Goal: Information Seeking & Learning: Learn about a topic

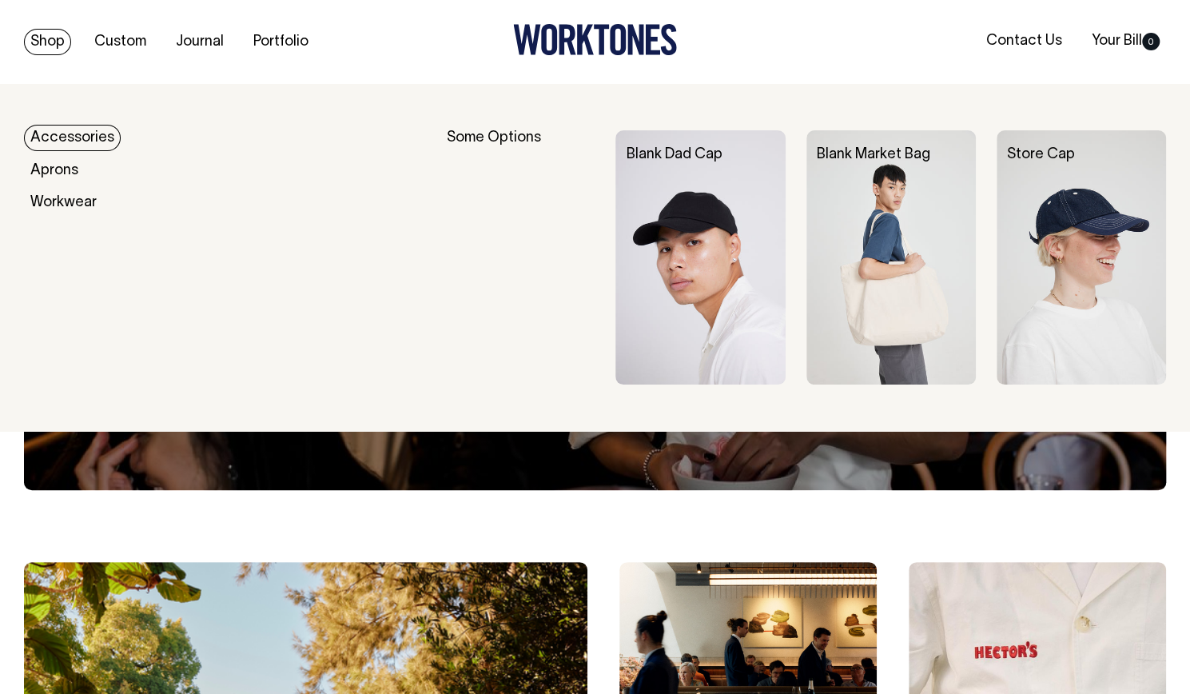
click at [839, 215] on img at bounding box center [891, 257] width 169 height 254
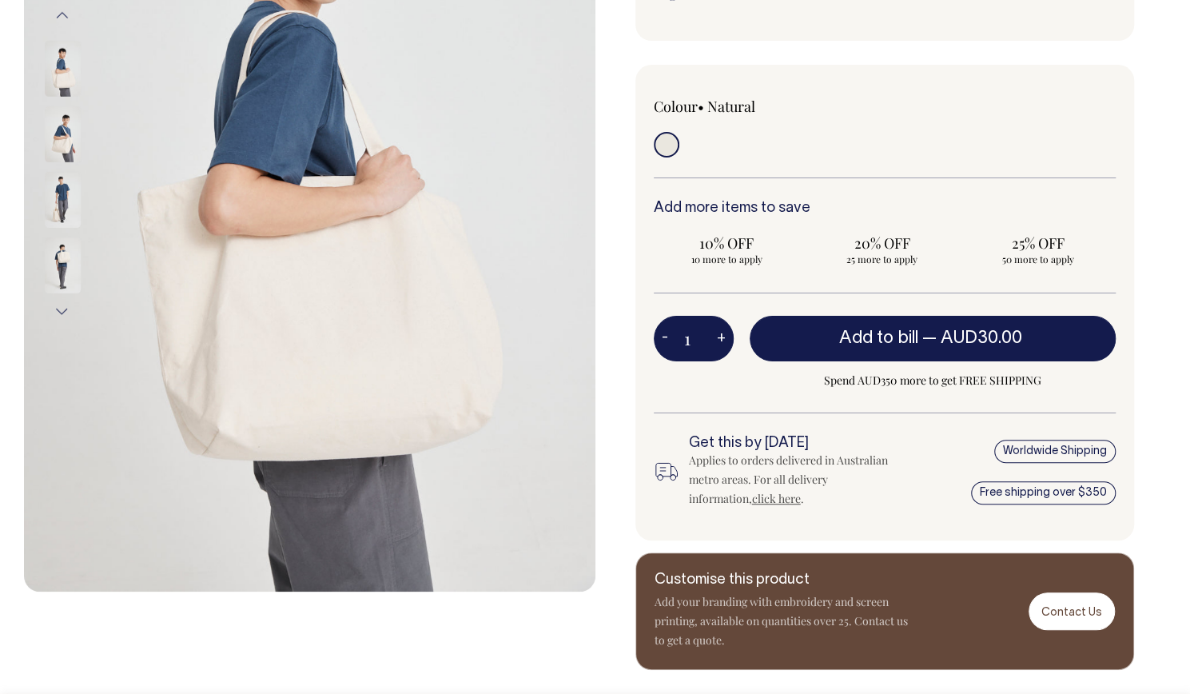
scroll to position [350, 0]
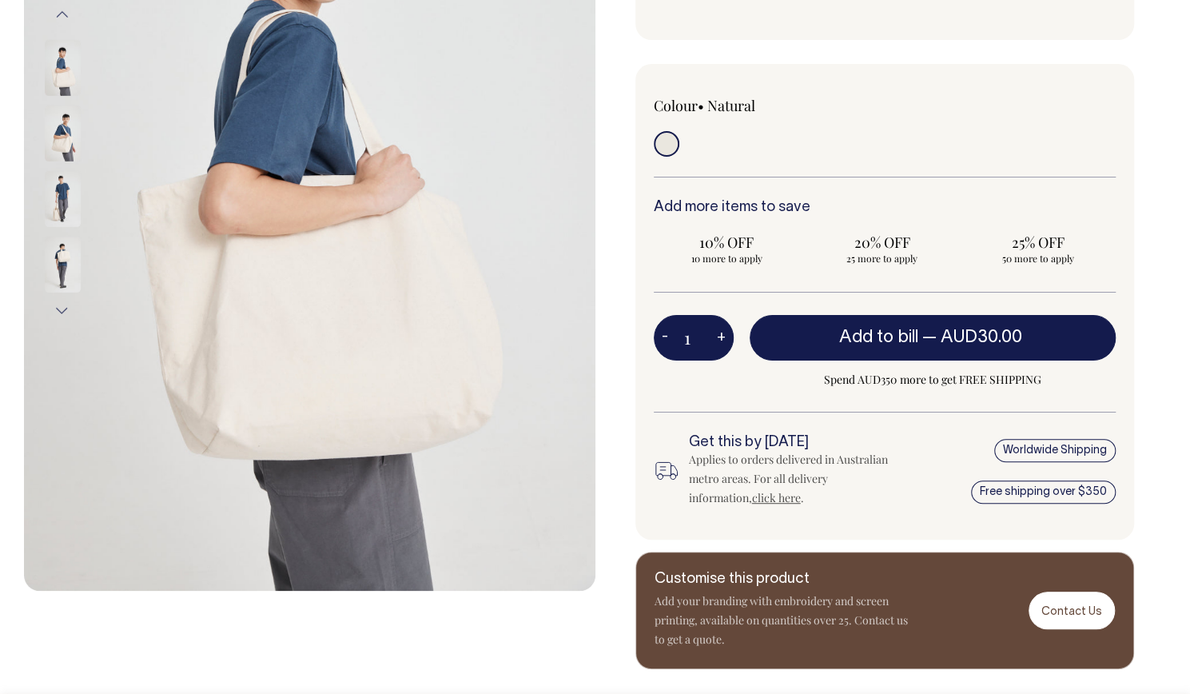
click at [1050, 435] on div "Worldwide Shipping Free shipping over $350" at bounding box center [1035, 472] width 161 height 74
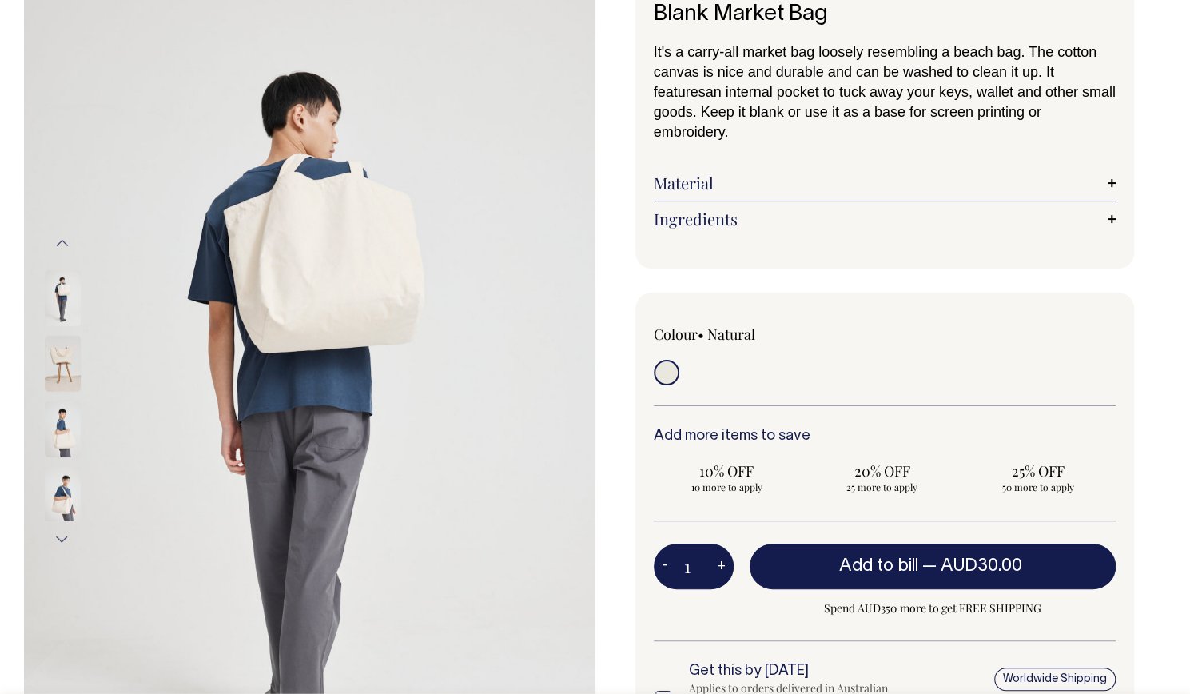
click at [66, 285] on img at bounding box center [63, 297] width 36 height 56
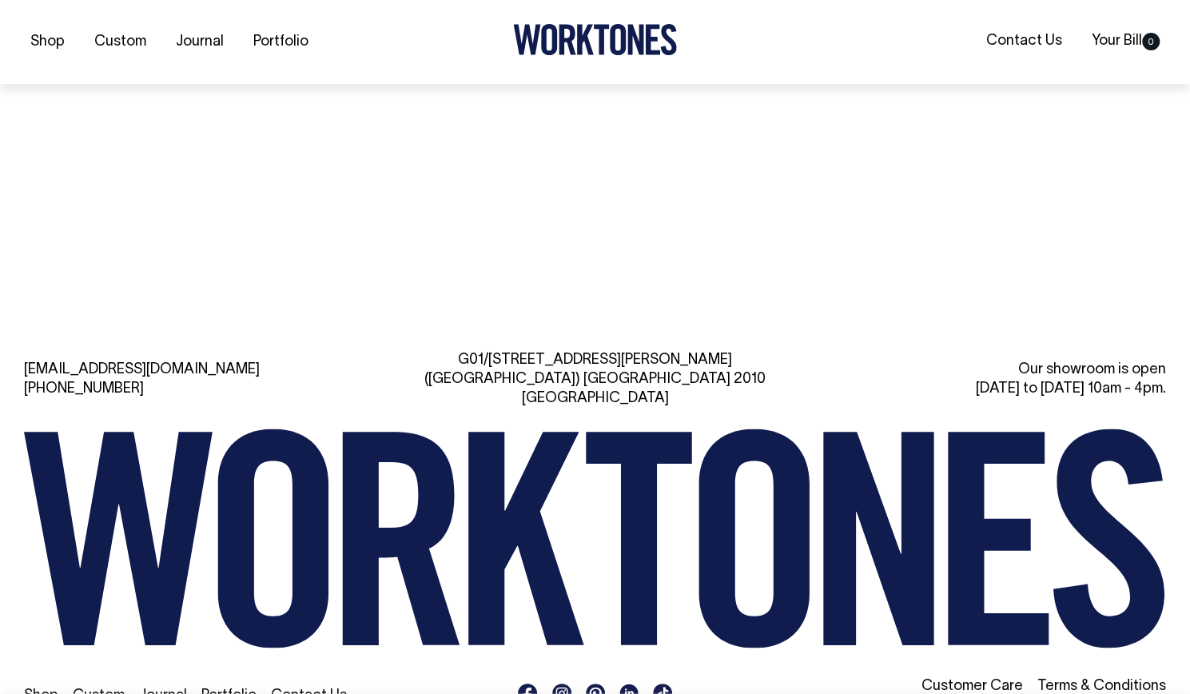
scroll to position [2365, 0]
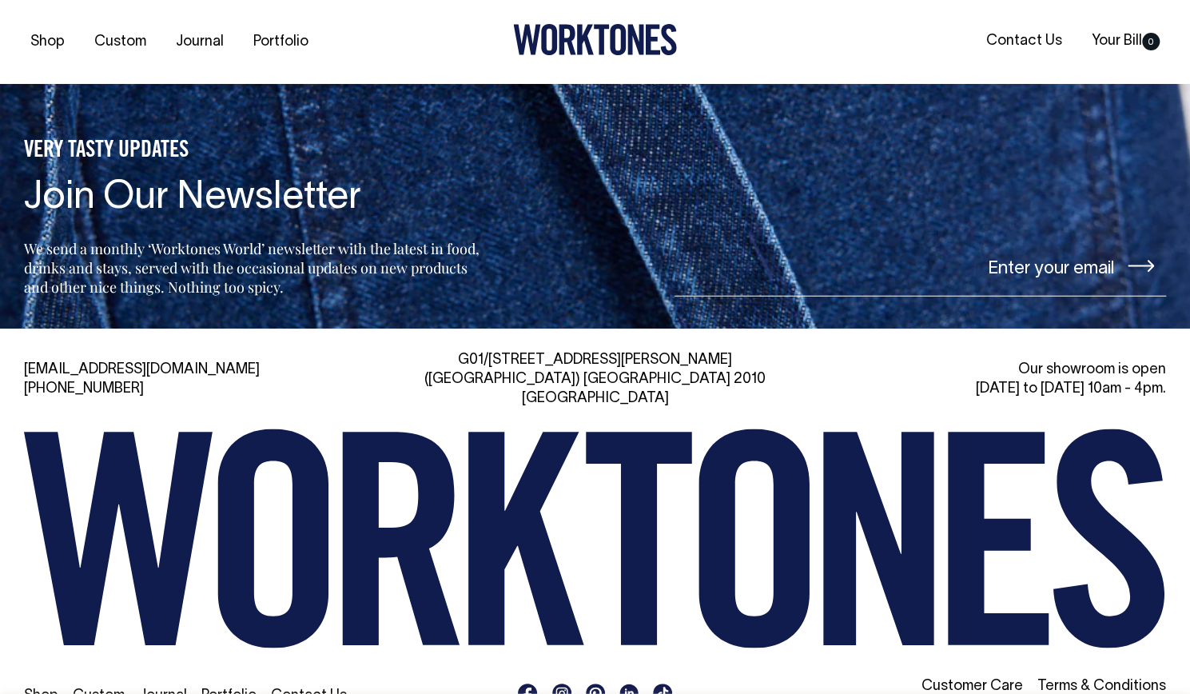
click at [208, 689] on link "Portfolio" at bounding box center [228, 696] width 55 height 14
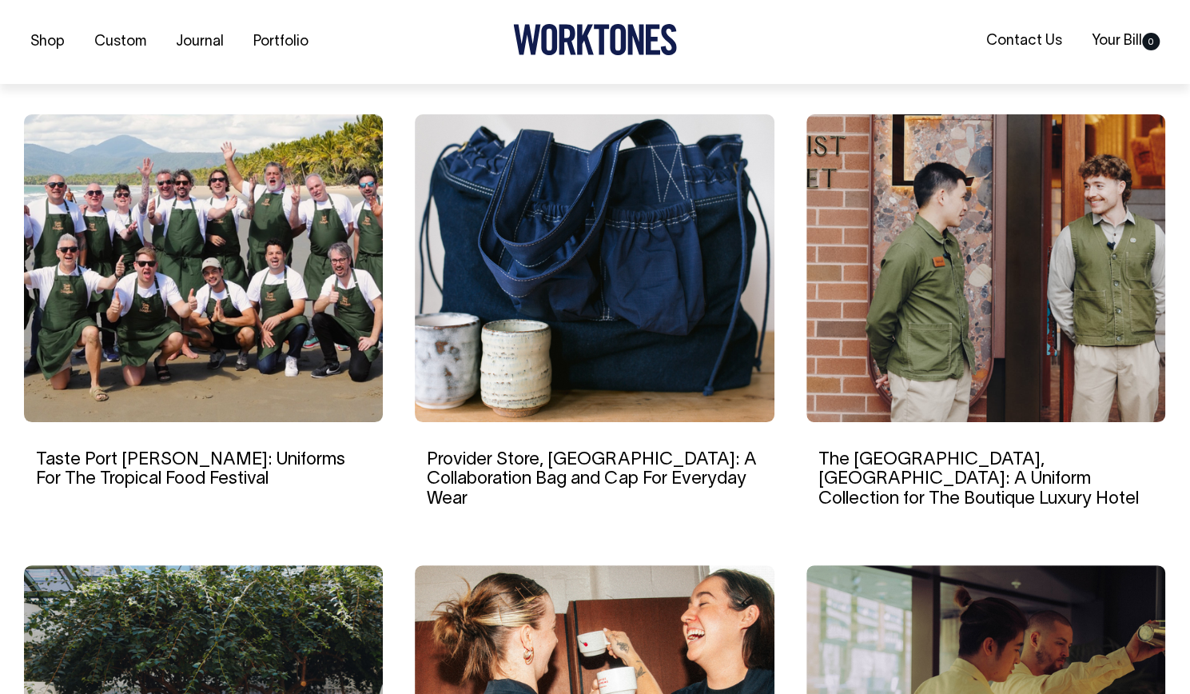
scroll to position [1027, 0]
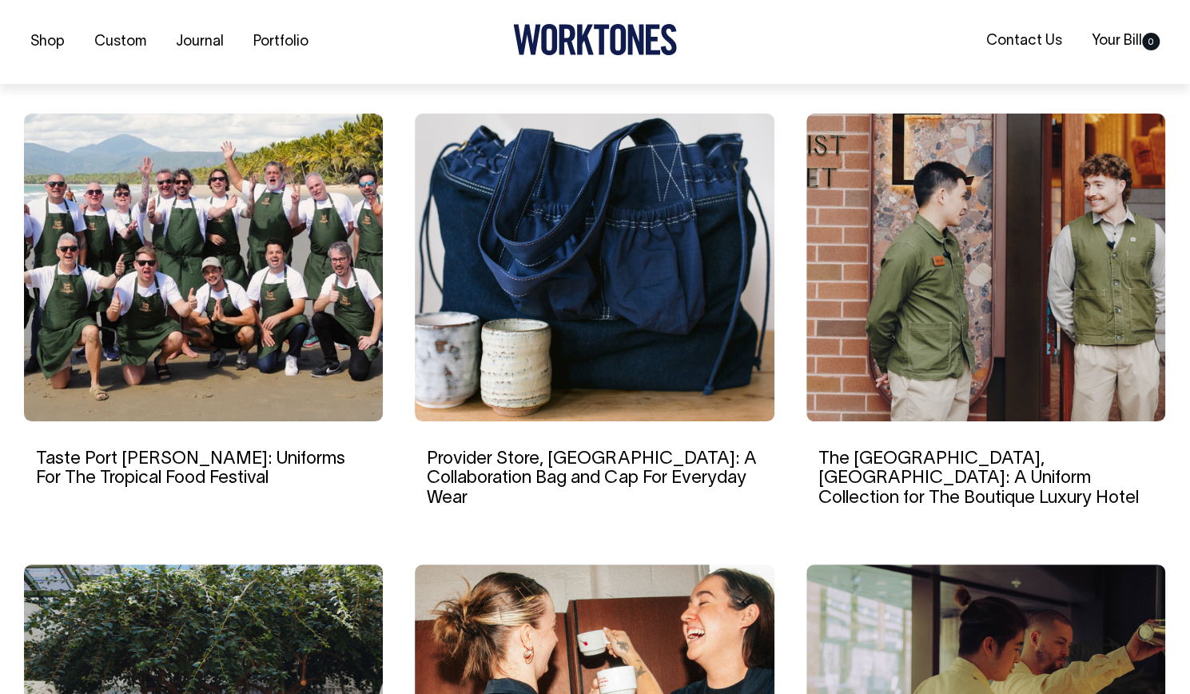
click at [633, 261] on img at bounding box center [594, 268] width 359 height 308
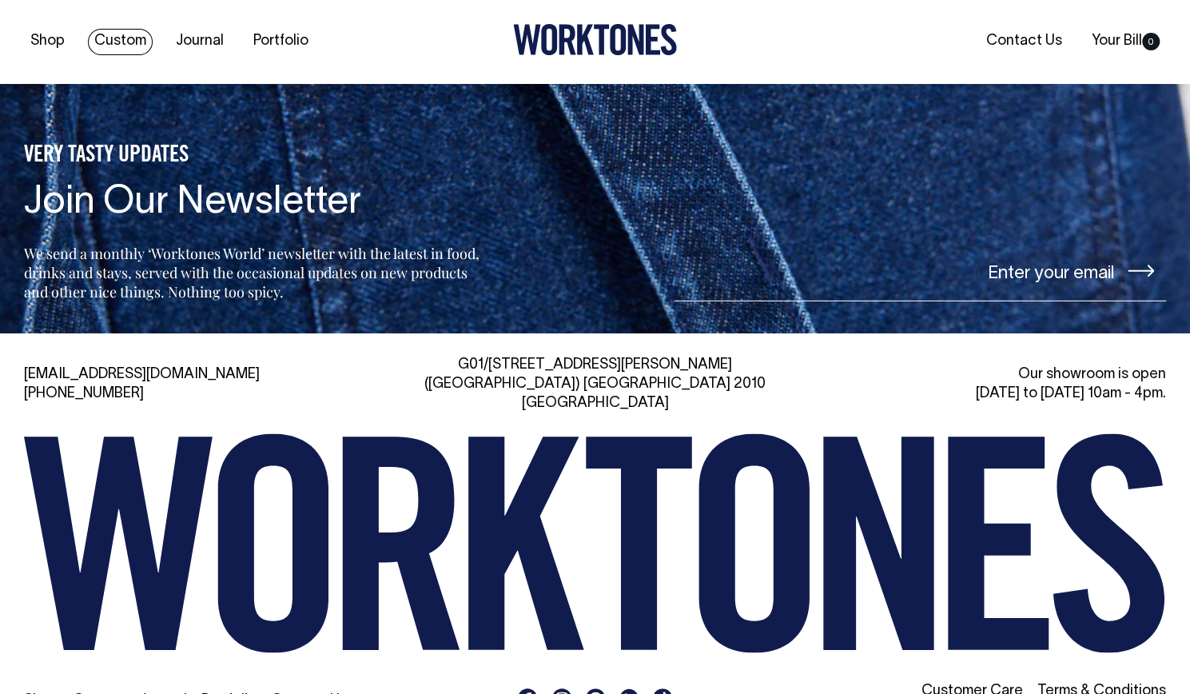
scroll to position [6319, 0]
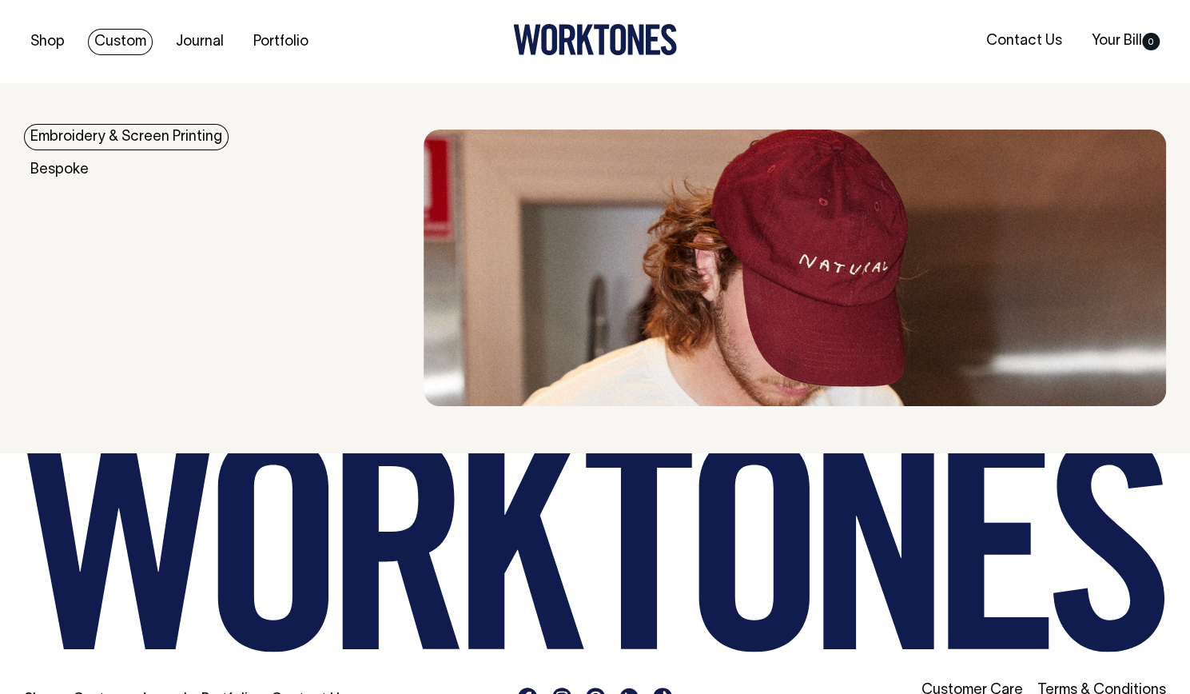
click at [119, 140] on link "Embroidery & Screen Printing" at bounding box center [126, 137] width 205 height 26
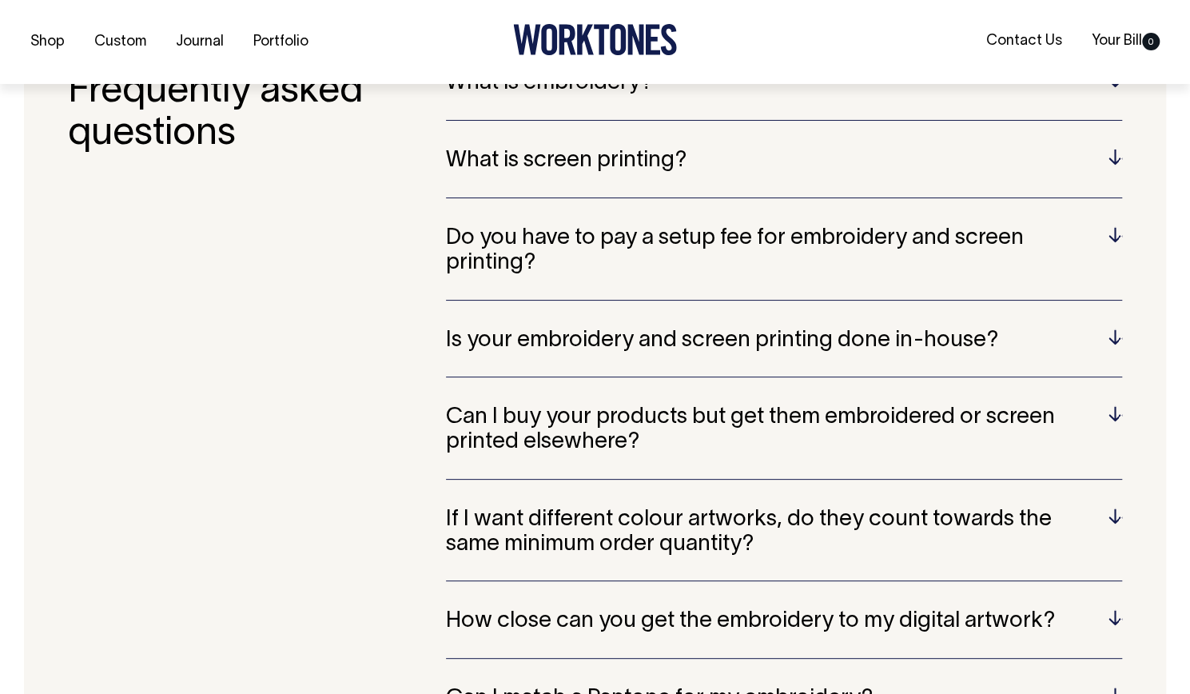
scroll to position [3241, 0]
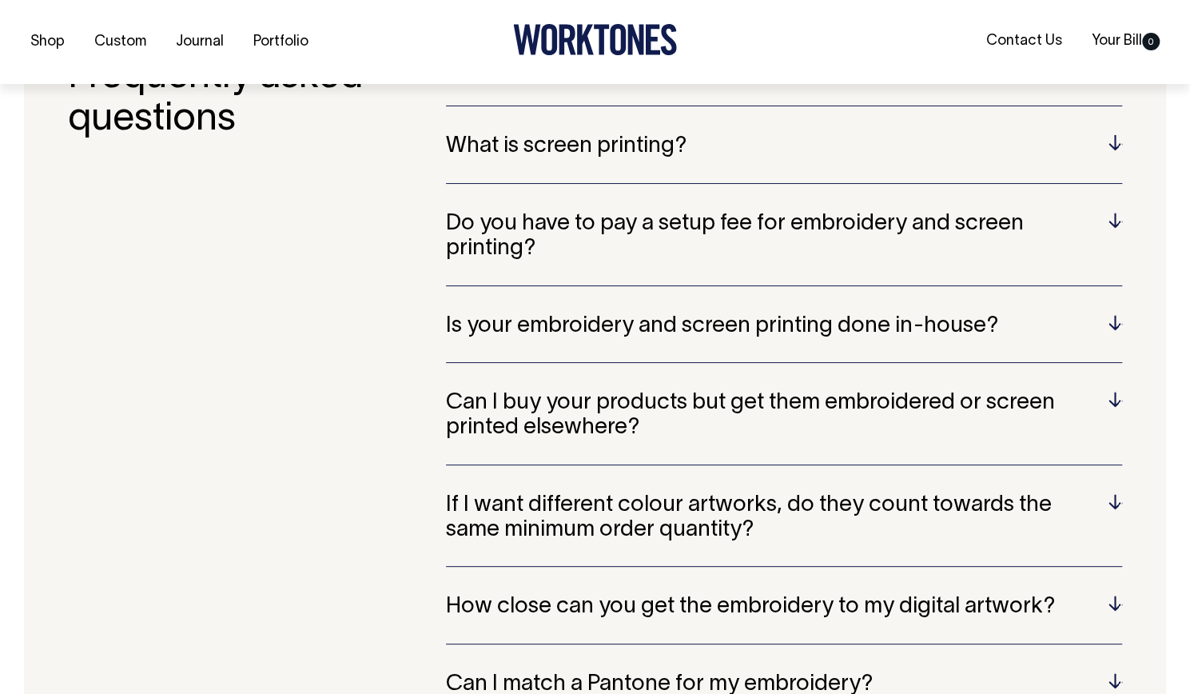
click at [1118, 142] on h5 "What is screen printing?" at bounding box center [784, 146] width 676 height 25
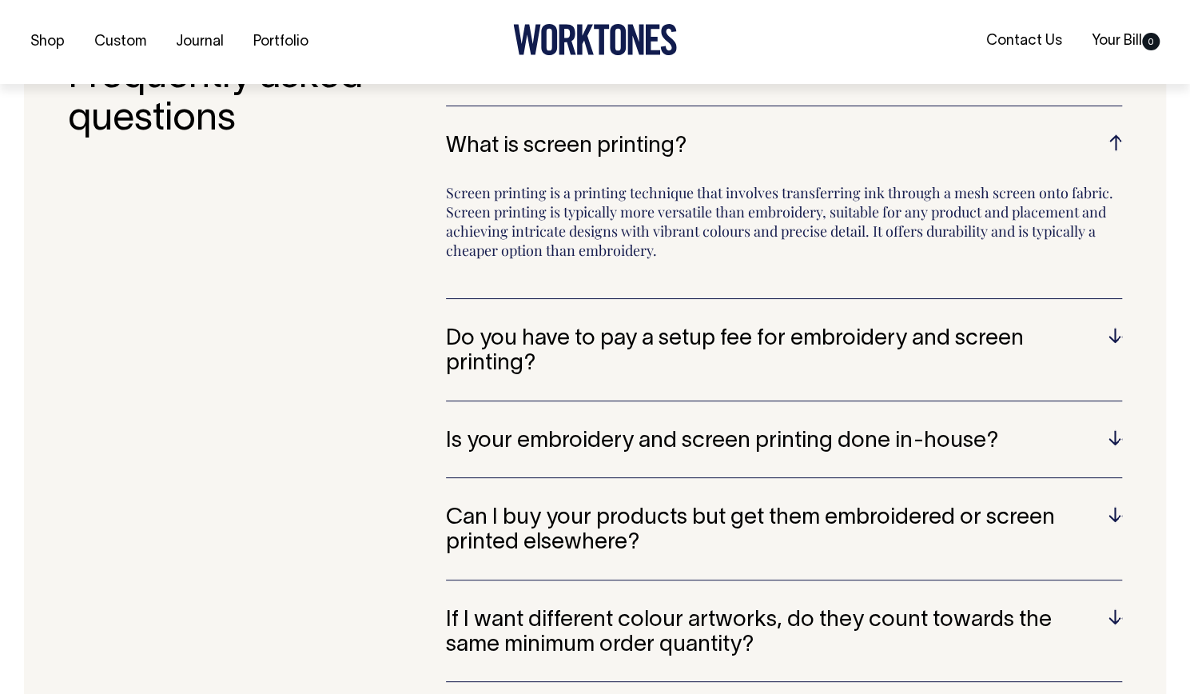
click at [1118, 142] on h5 "What is screen printing?" at bounding box center [784, 146] width 676 height 25
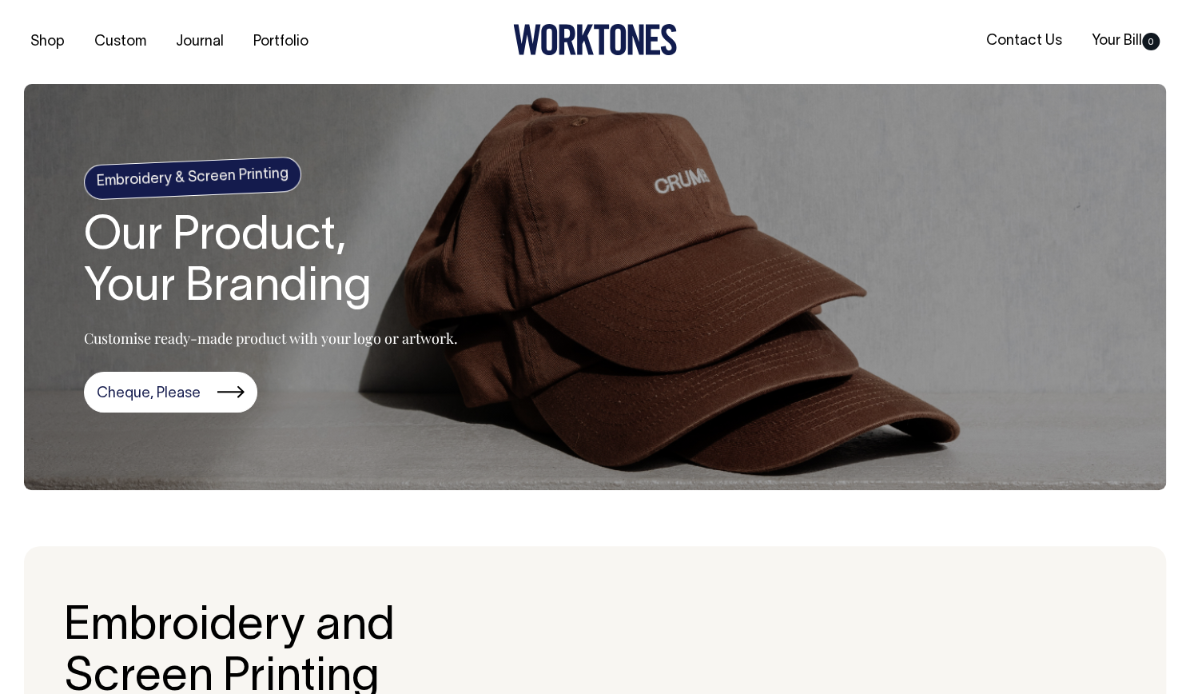
scroll to position [0, 0]
